Goal: Task Accomplishment & Management: Use online tool/utility

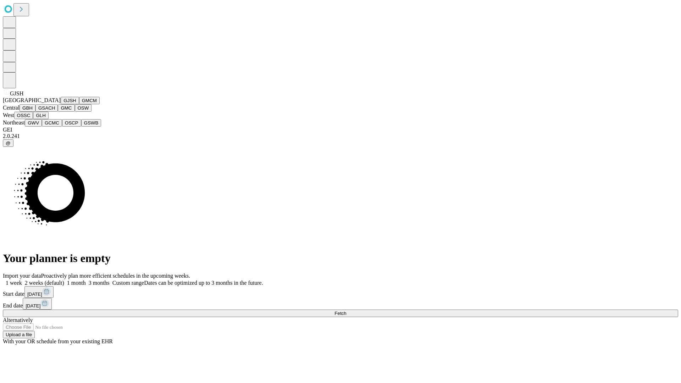
click at [61, 104] on button "GJSH" at bounding box center [70, 100] width 18 height 7
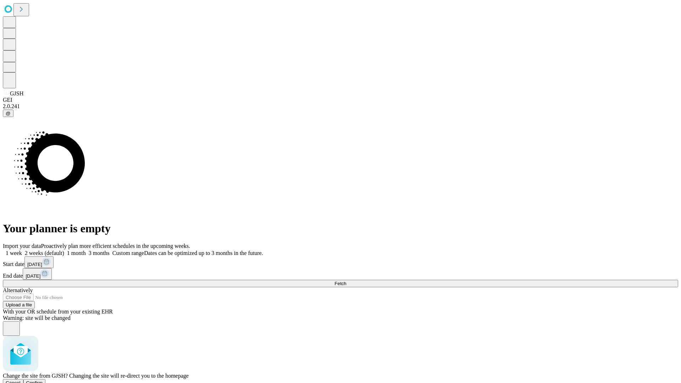
click at [43, 380] on span "Confirm" at bounding box center [34, 382] width 17 height 5
click at [64, 250] on label "2 weeks (default)" at bounding box center [43, 253] width 42 height 6
click at [346, 281] on span "Fetch" at bounding box center [341, 283] width 12 height 5
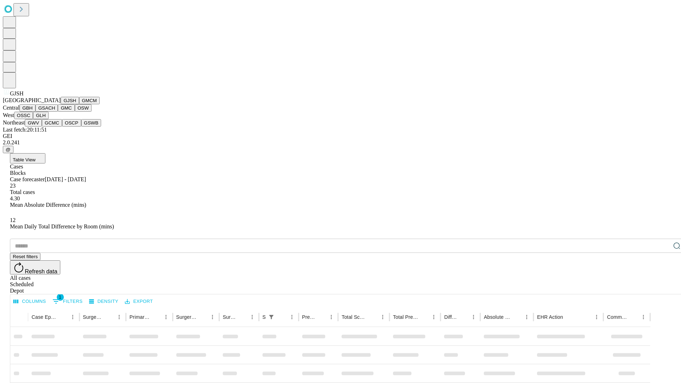
click at [79, 104] on button "GMCM" at bounding box center [89, 100] width 21 height 7
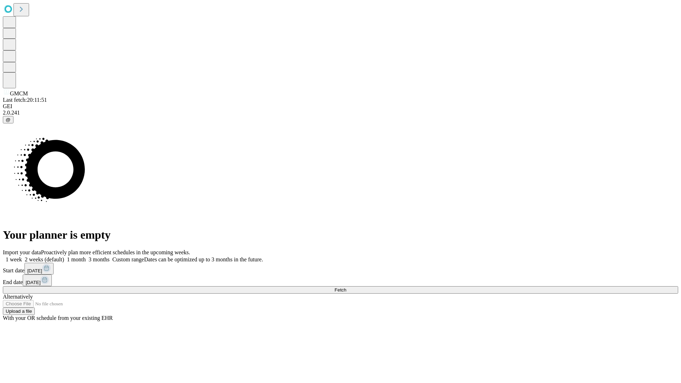
click at [346, 288] on span "Fetch" at bounding box center [341, 290] width 12 height 5
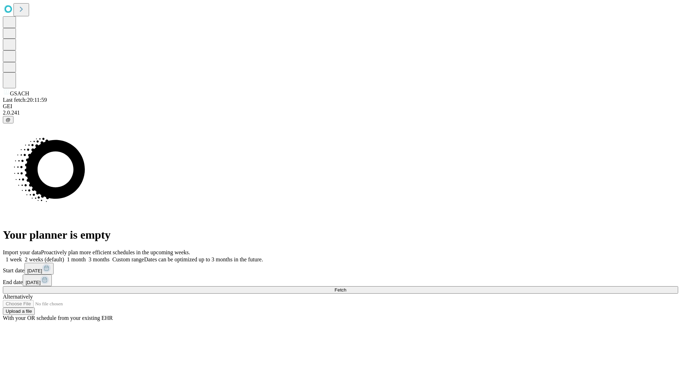
click at [64, 257] on label "2 weeks (default)" at bounding box center [43, 260] width 42 height 6
click at [346, 288] on span "Fetch" at bounding box center [341, 290] width 12 height 5
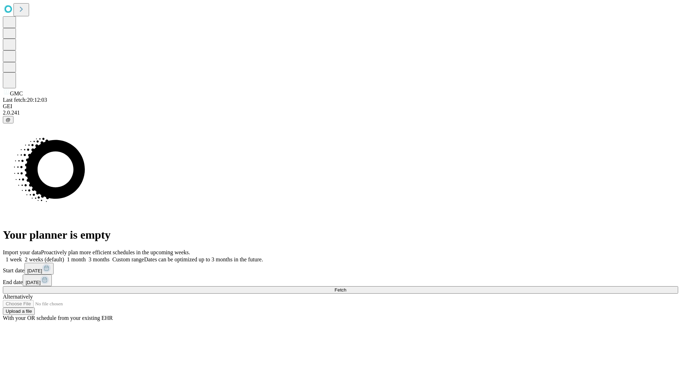
click at [64, 257] on label "2 weeks (default)" at bounding box center [43, 260] width 42 height 6
click at [346, 288] on span "Fetch" at bounding box center [341, 290] width 12 height 5
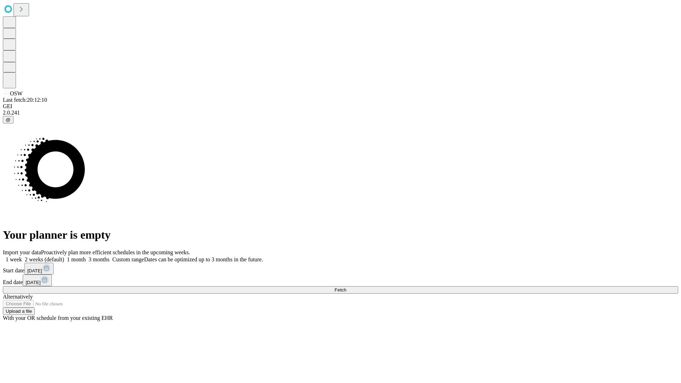
click at [64, 257] on label "2 weeks (default)" at bounding box center [43, 260] width 42 height 6
click at [346, 288] on span "Fetch" at bounding box center [341, 290] width 12 height 5
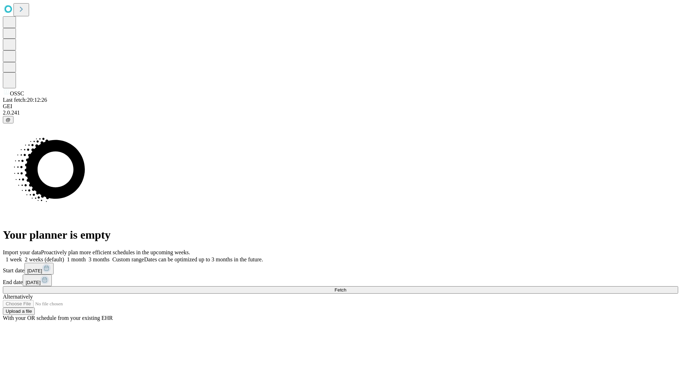
click at [64, 257] on label "2 weeks (default)" at bounding box center [43, 260] width 42 height 6
click at [346, 288] on span "Fetch" at bounding box center [341, 290] width 12 height 5
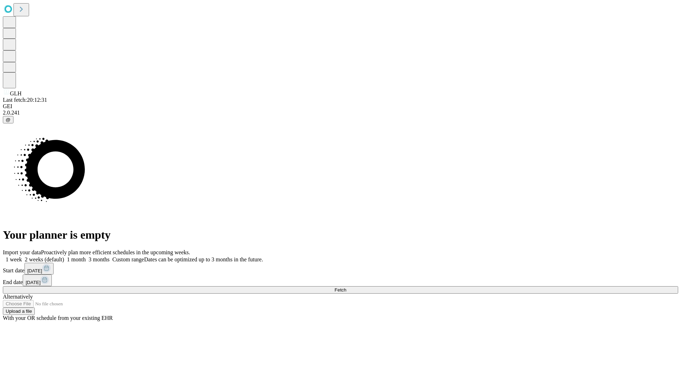
click at [346, 288] on span "Fetch" at bounding box center [341, 290] width 12 height 5
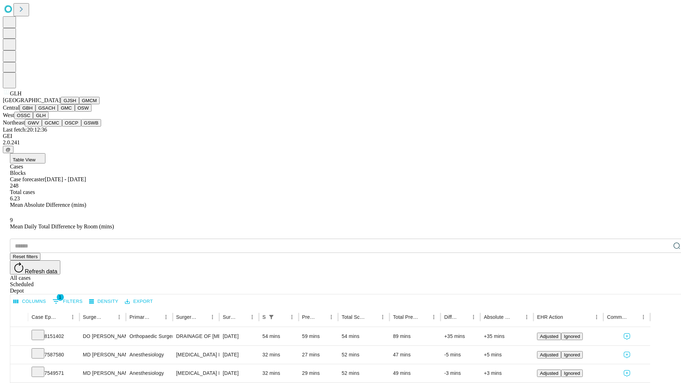
click at [42, 127] on button "GWV" at bounding box center [33, 122] width 17 height 7
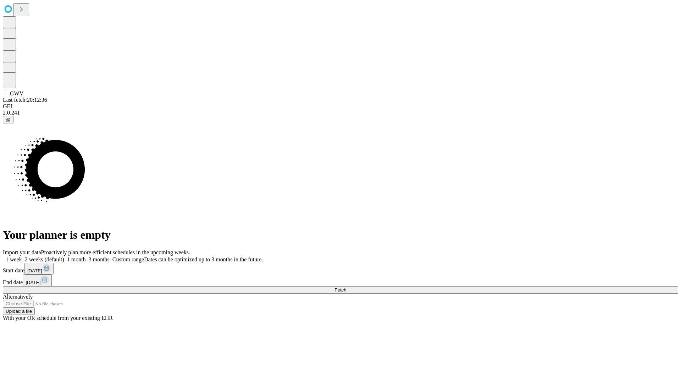
click at [64, 257] on label "2 weeks (default)" at bounding box center [43, 260] width 42 height 6
click at [346, 288] on span "Fetch" at bounding box center [341, 290] width 12 height 5
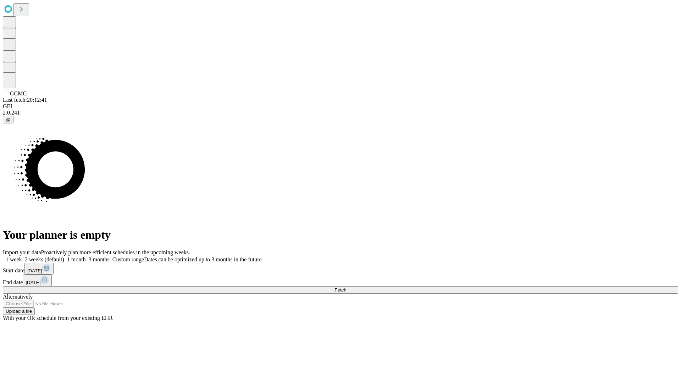
click at [64, 257] on label "2 weeks (default)" at bounding box center [43, 260] width 42 height 6
click at [346, 288] on span "Fetch" at bounding box center [341, 290] width 12 height 5
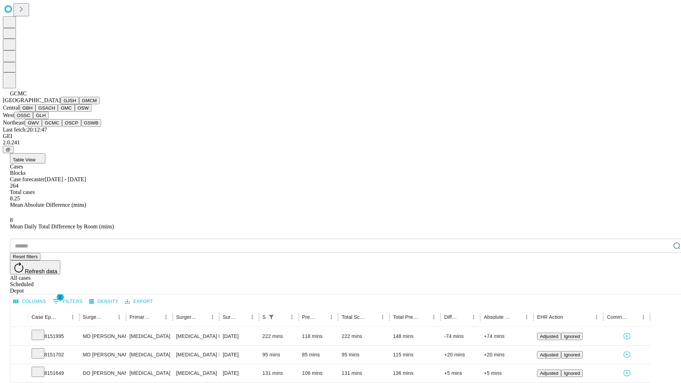
click at [62, 127] on button "OSCP" at bounding box center [71, 122] width 19 height 7
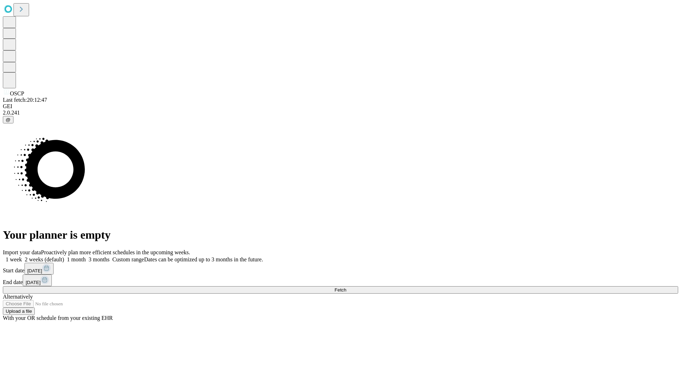
click at [64, 257] on label "2 weeks (default)" at bounding box center [43, 260] width 42 height 6
click at [346, 288] on span "Fetch" at bounding box center [341, 290] width 12 height 5
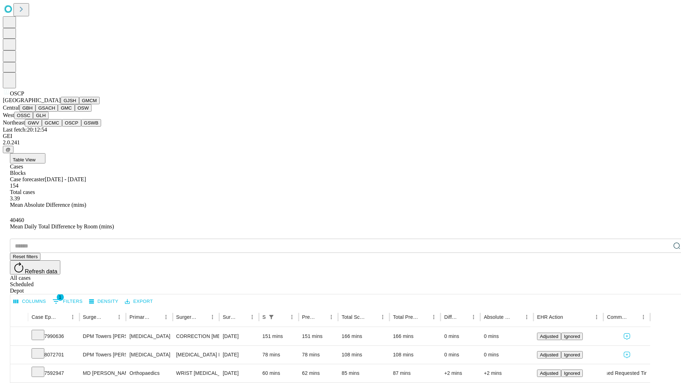
click at [81, 127] on button "GSWB" at bounding box center [91, 122] width 20 height 7
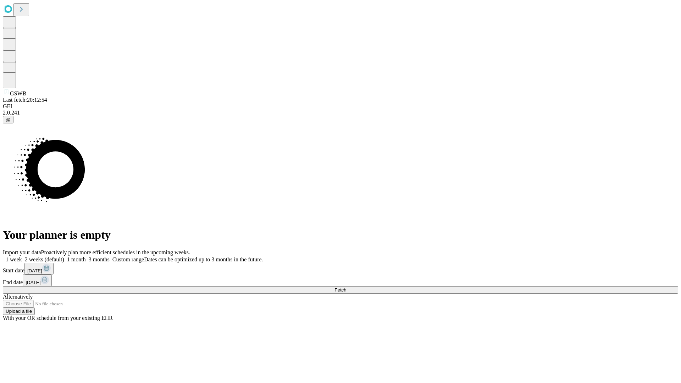
click at [64, 257] on label "2 weeks (default)" at bounding box center [43, 260] width 42 height 6
click at [346, 288] on span "Fetch" at bounding box center [341, 290] width 12 height 5
